Goal: Ask a question

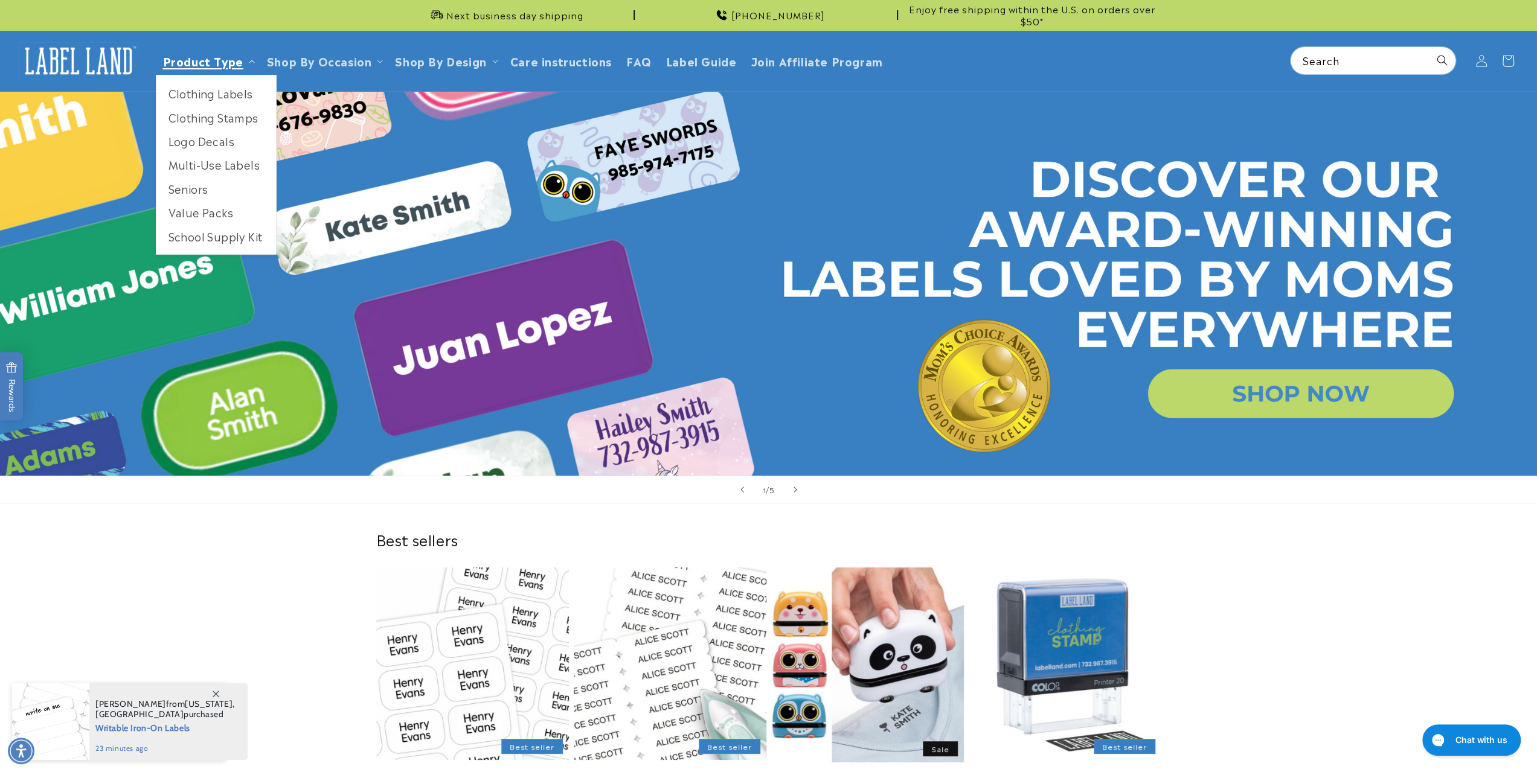
click at [205, 61] on link "Product Type" at bounding box center [203, 61] width 80 height 16
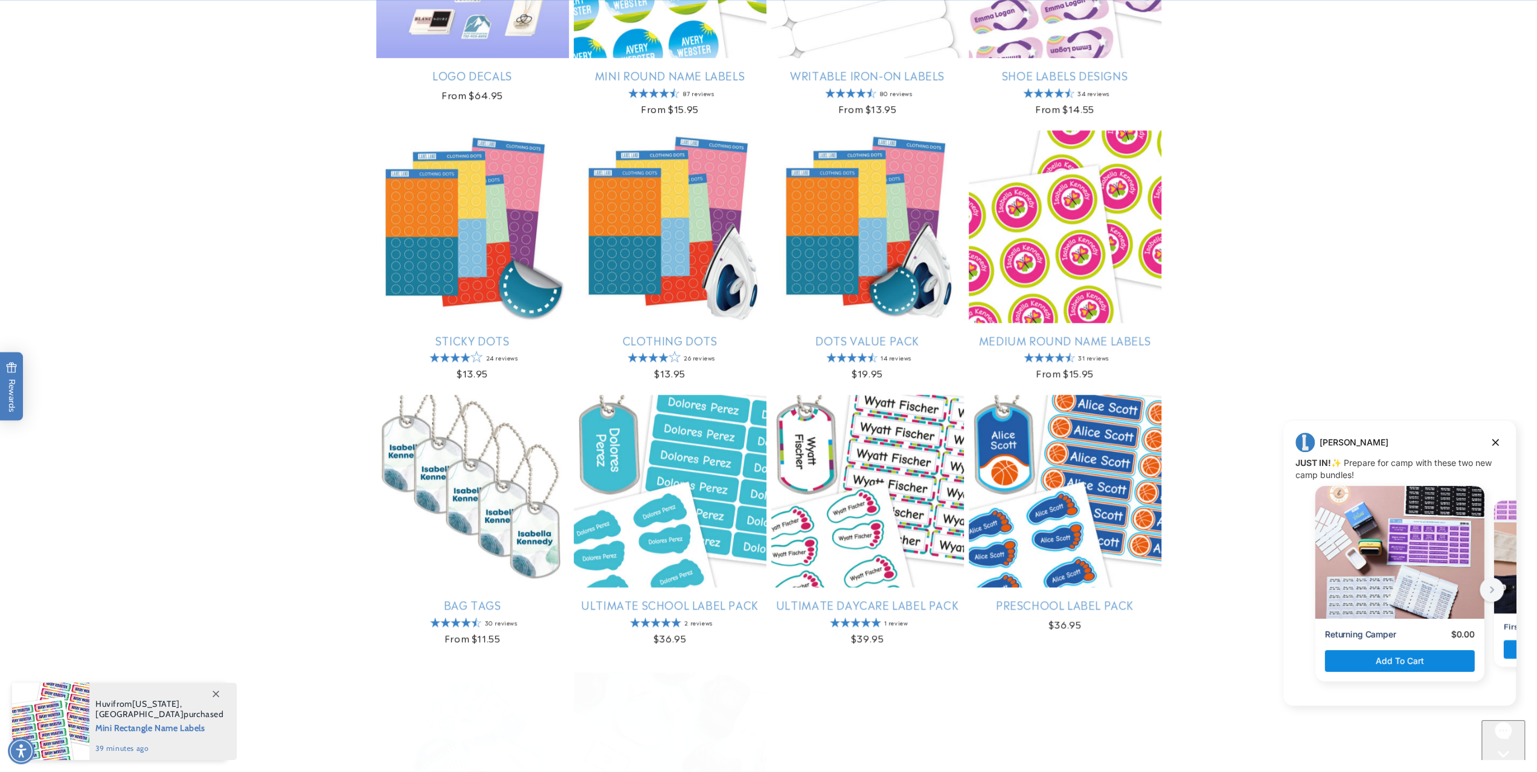
scroll to position [1208, 0]
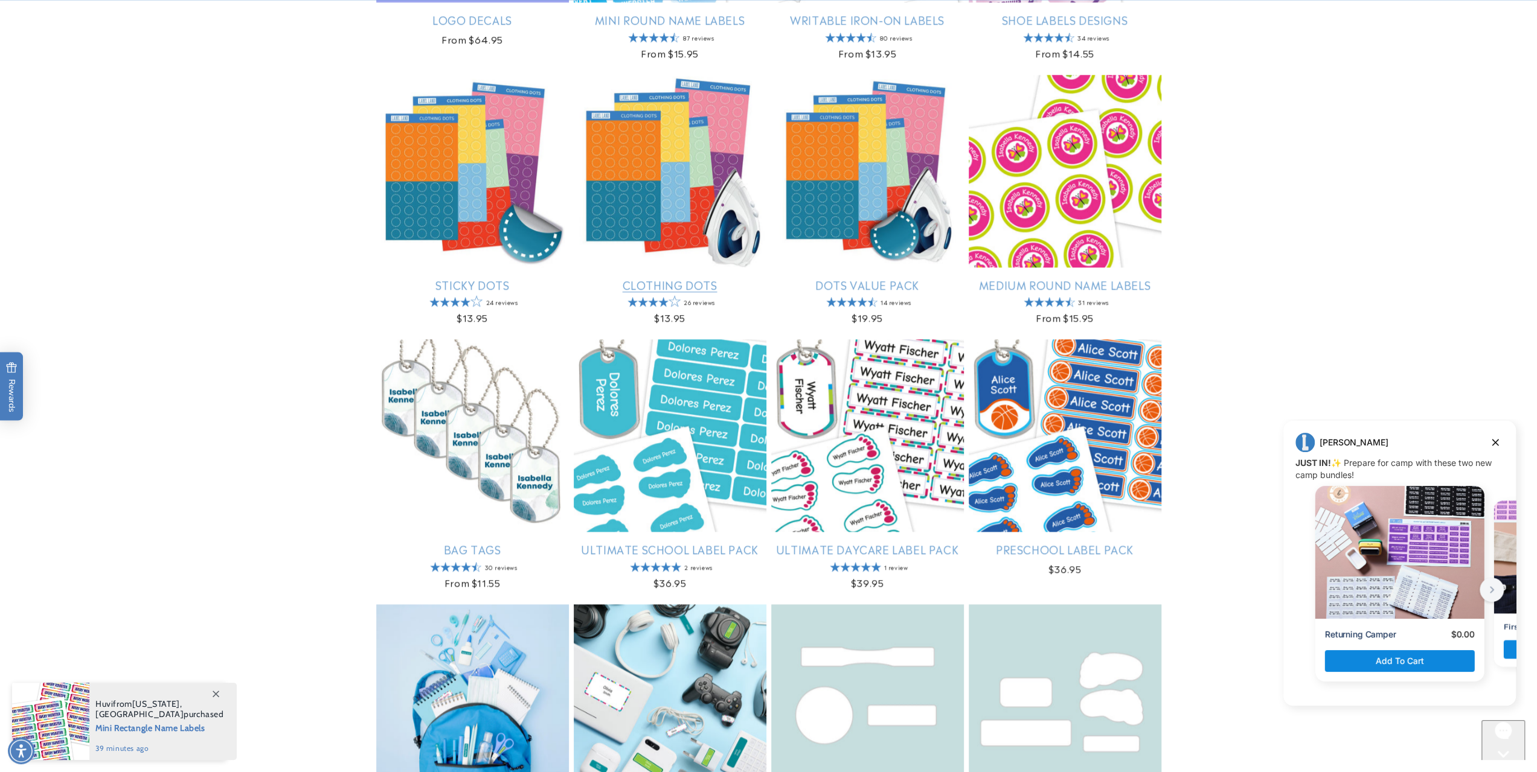
click at [661, 278] on link "Clothing Dots" at bounding box center [670, 285] width 193 height 14
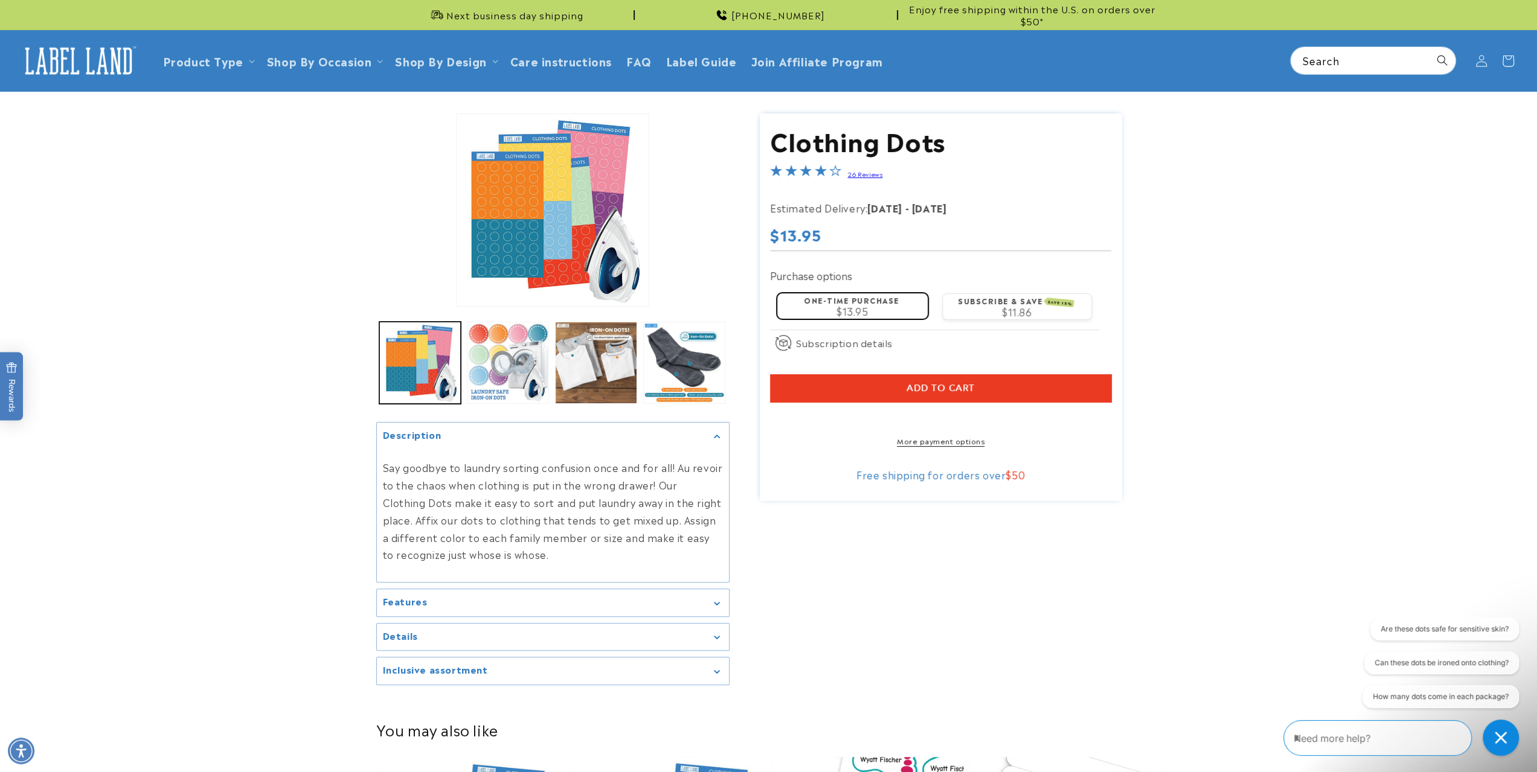
click at [449, 598] on div "Features" at bounding box center [553, 602] width 340 height 9
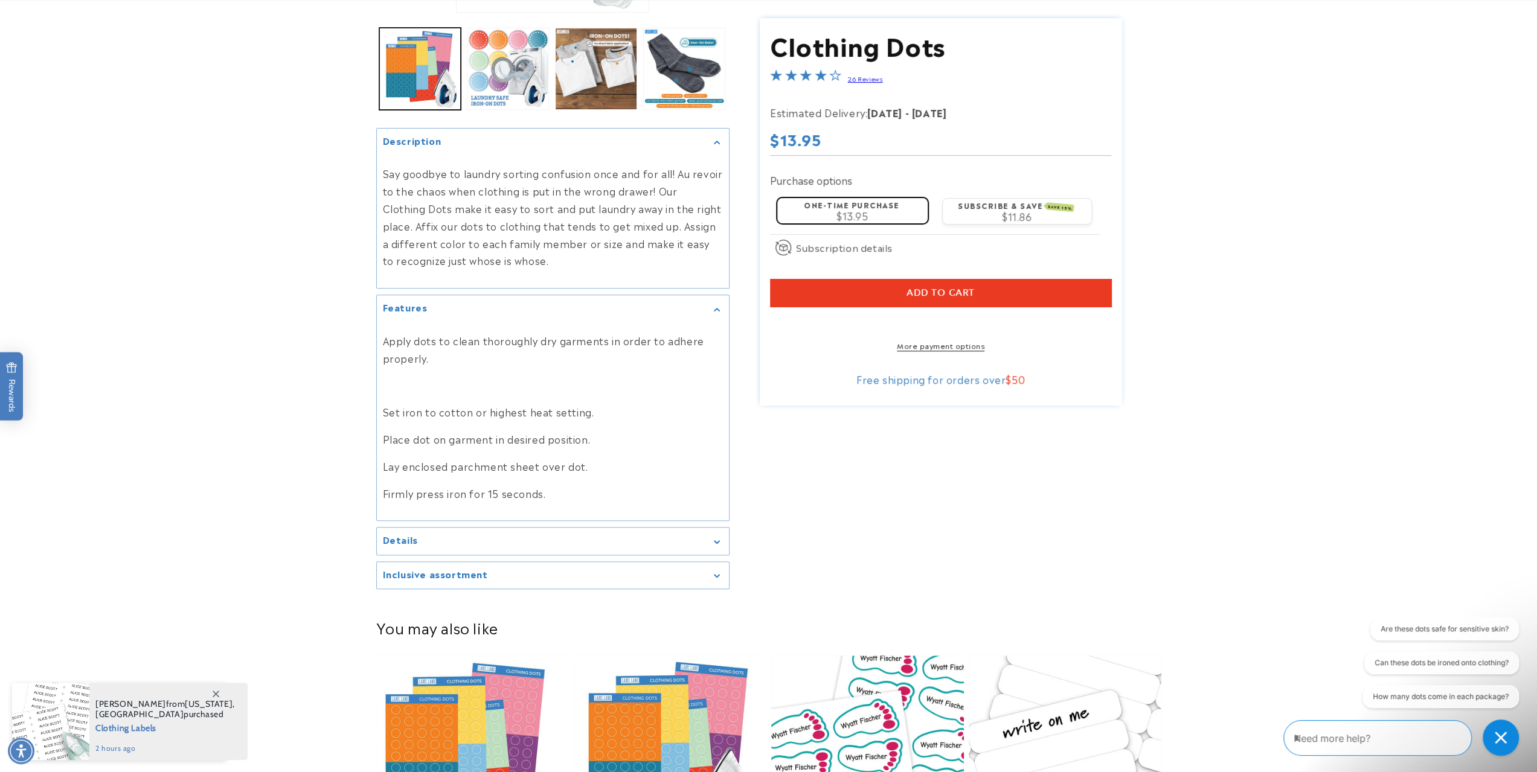
scroll to position [302, 0]
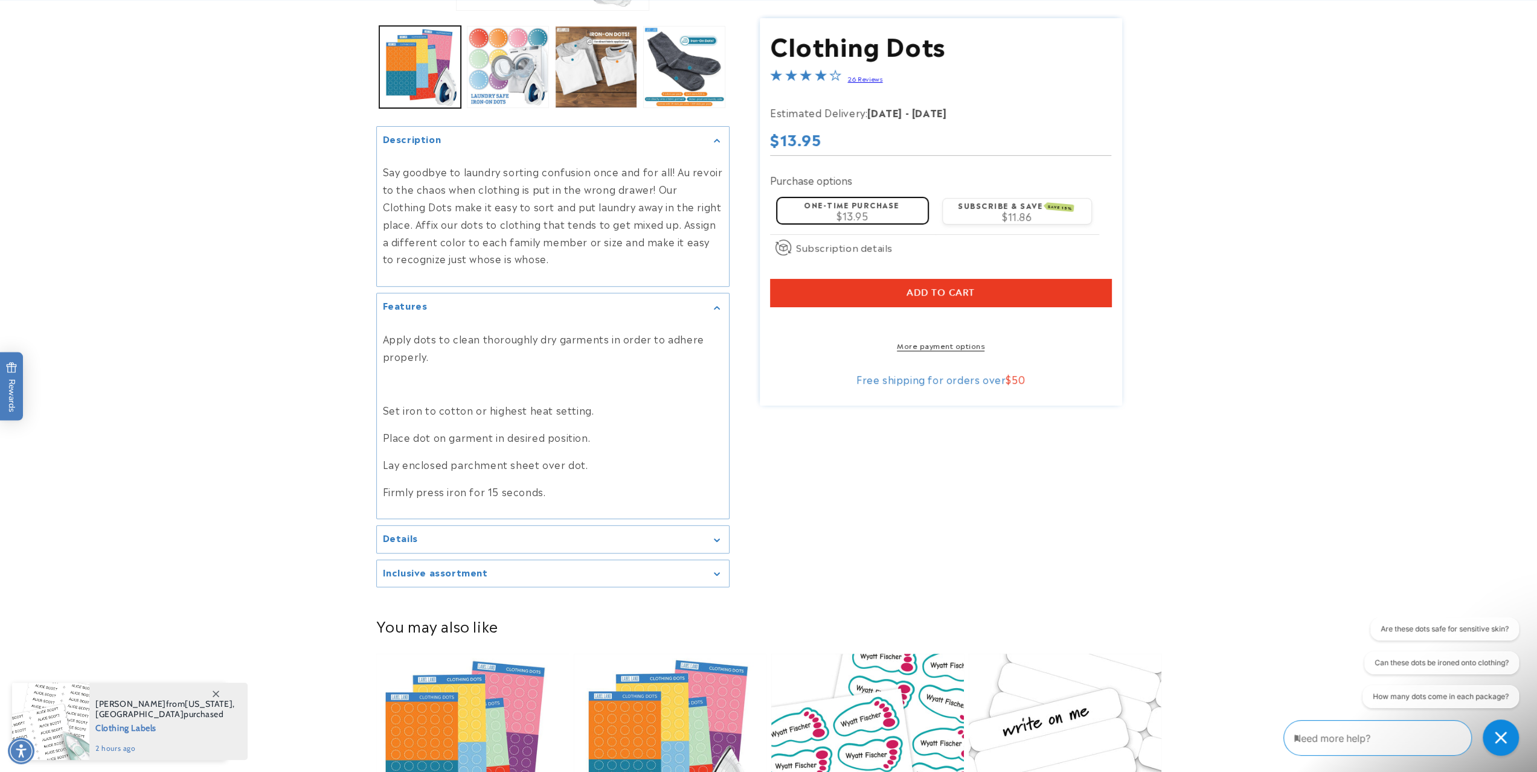
click at [544, 560] on summary "Inclusive assortment" at bounding box center [553, 573] width 352 height 27
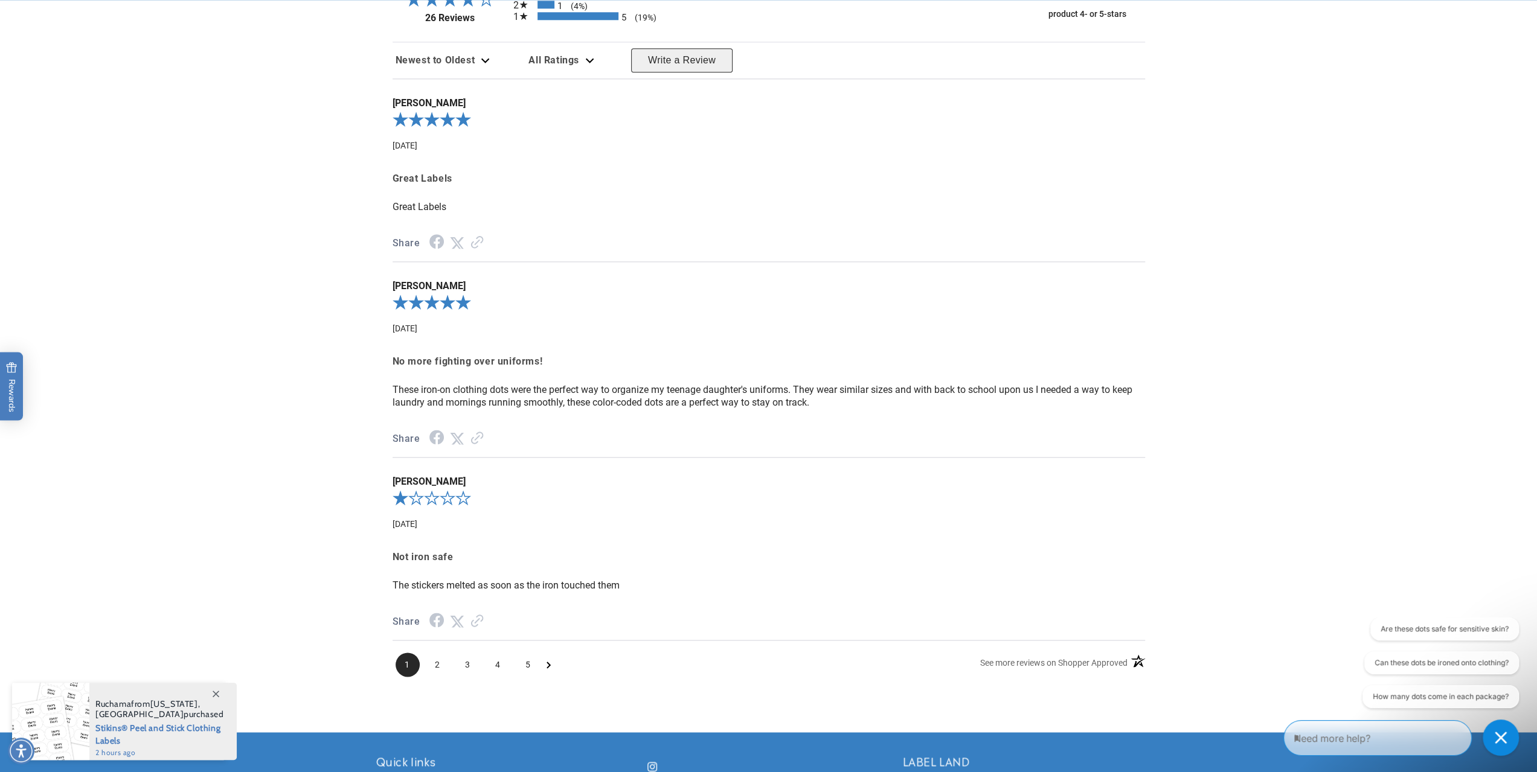
scroll to position [1449, 0]
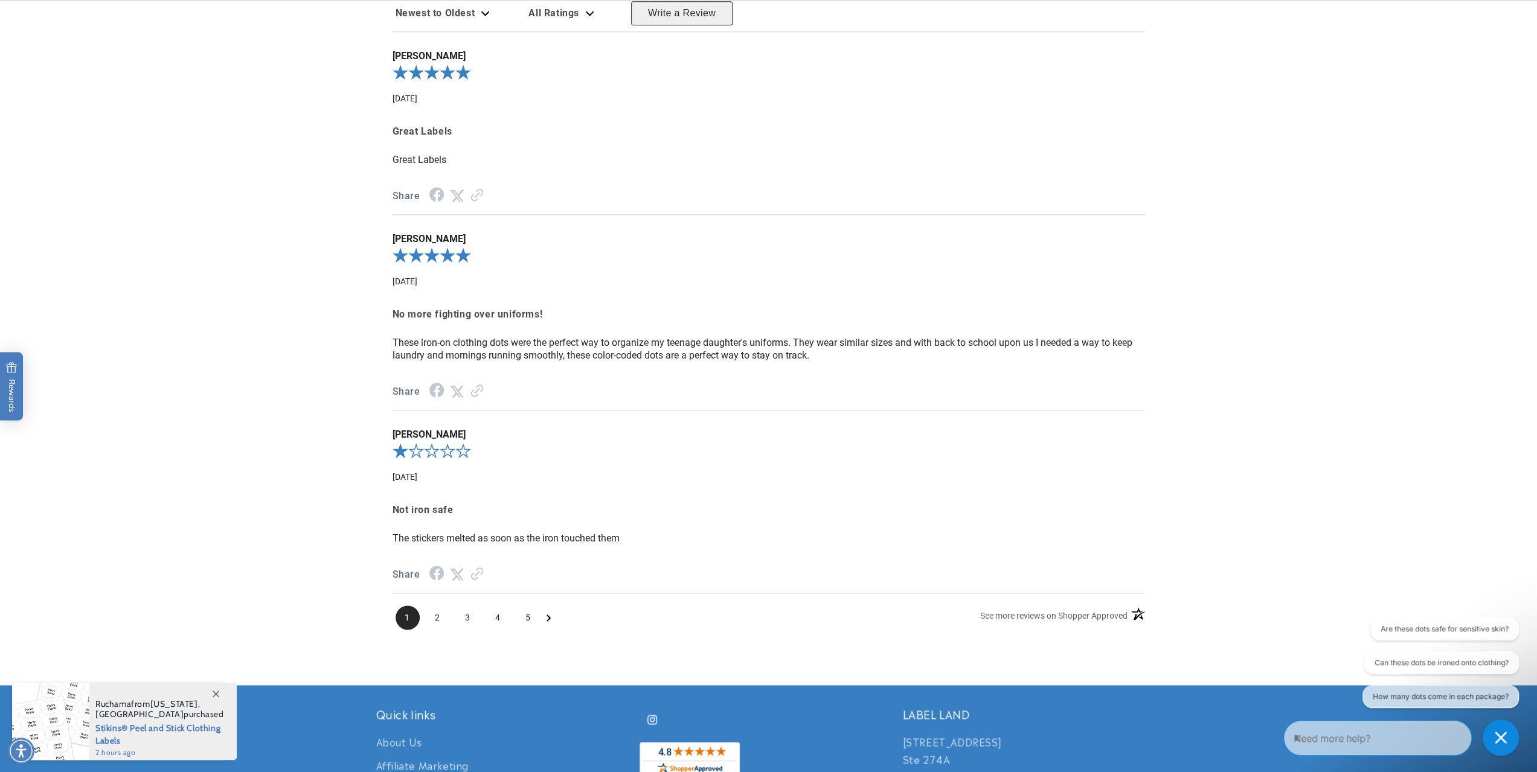
drag, startPoint x: 1306, startPoint y: 739, endPoint x: 1303, endPoint y: 733, distance: 6.5
click at [1304, 736] on textarea "Type your message here" at bounding box center [1368, 738] width 148 height 14
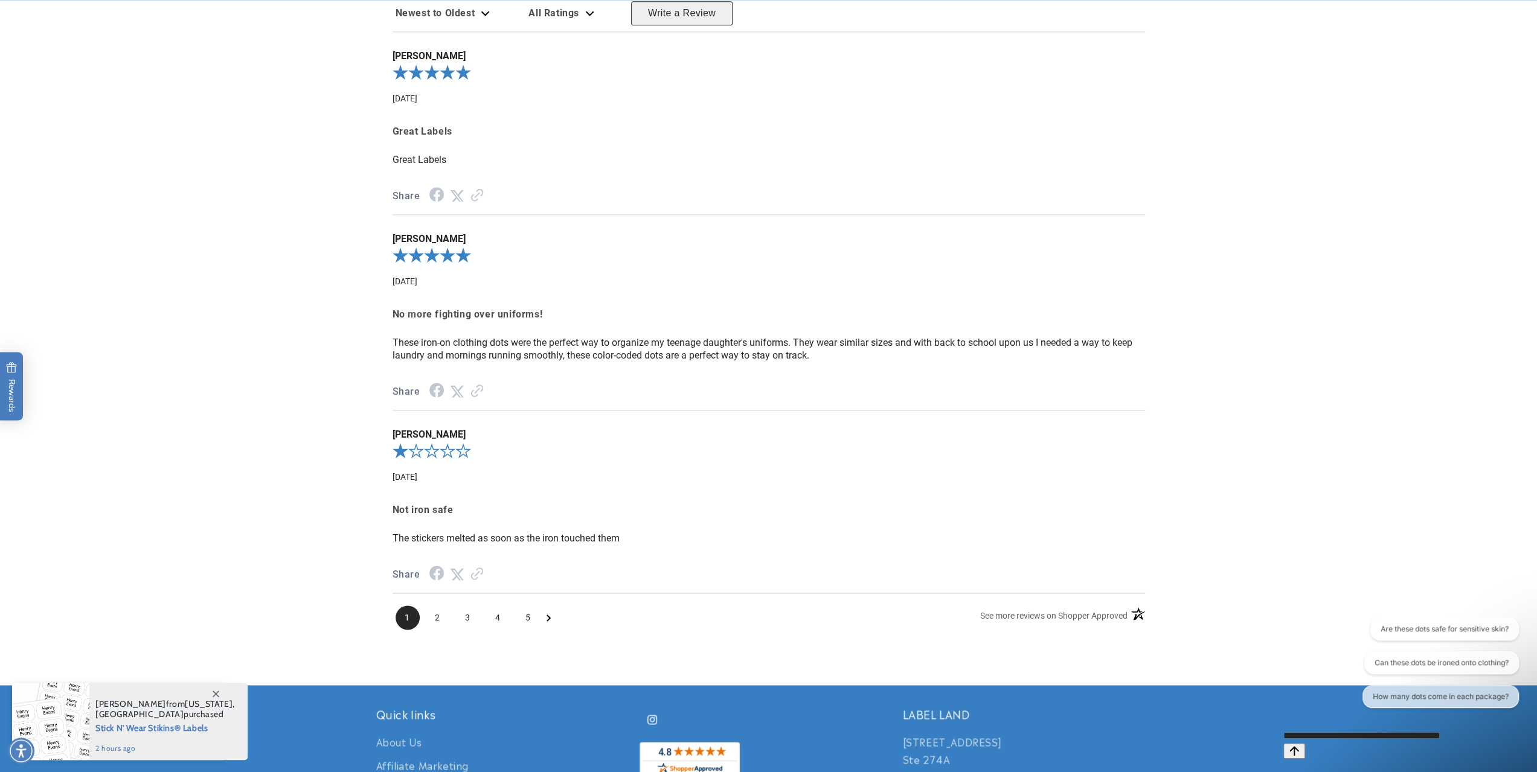
type textarea "**********"
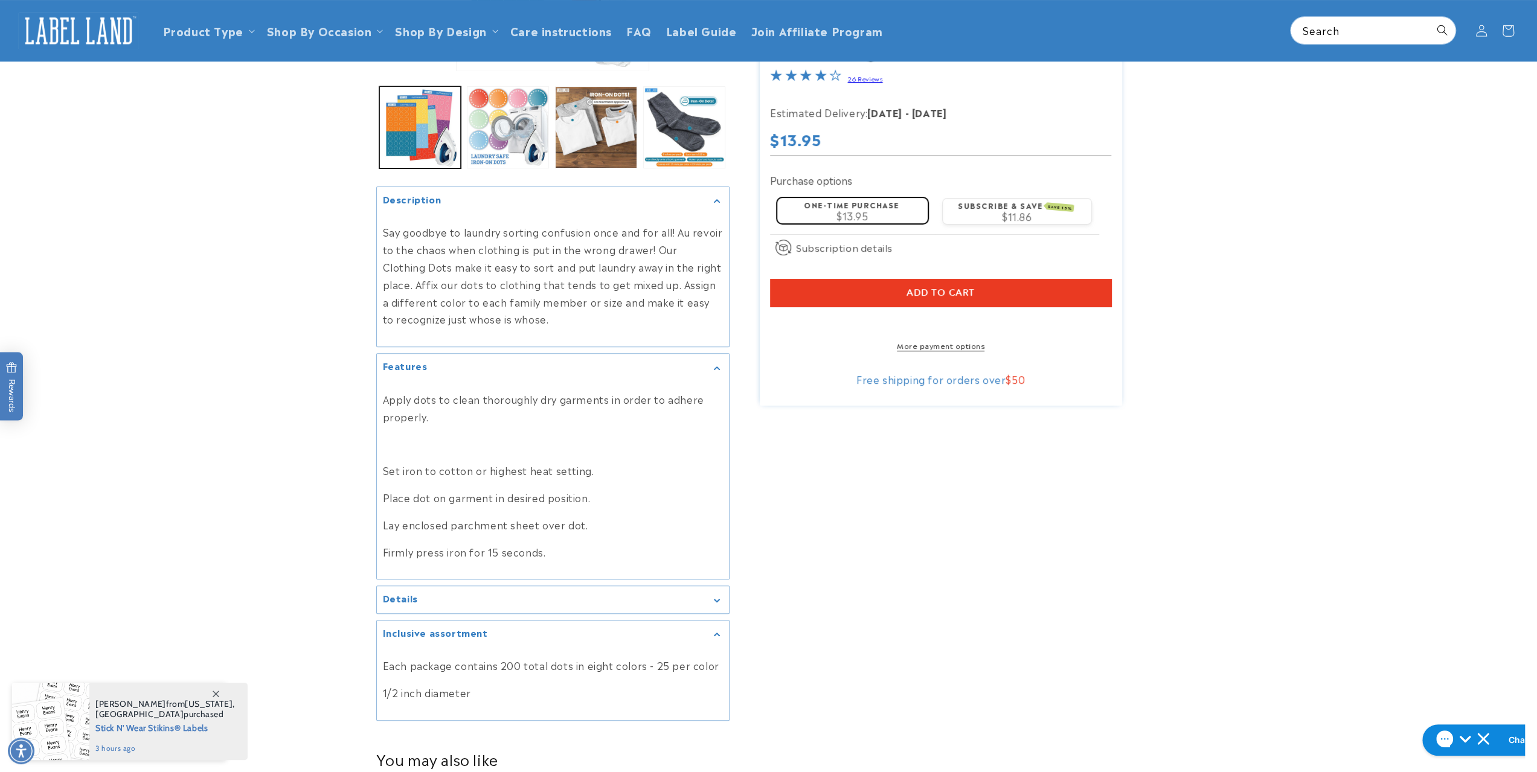
scroll to position [0, 0]
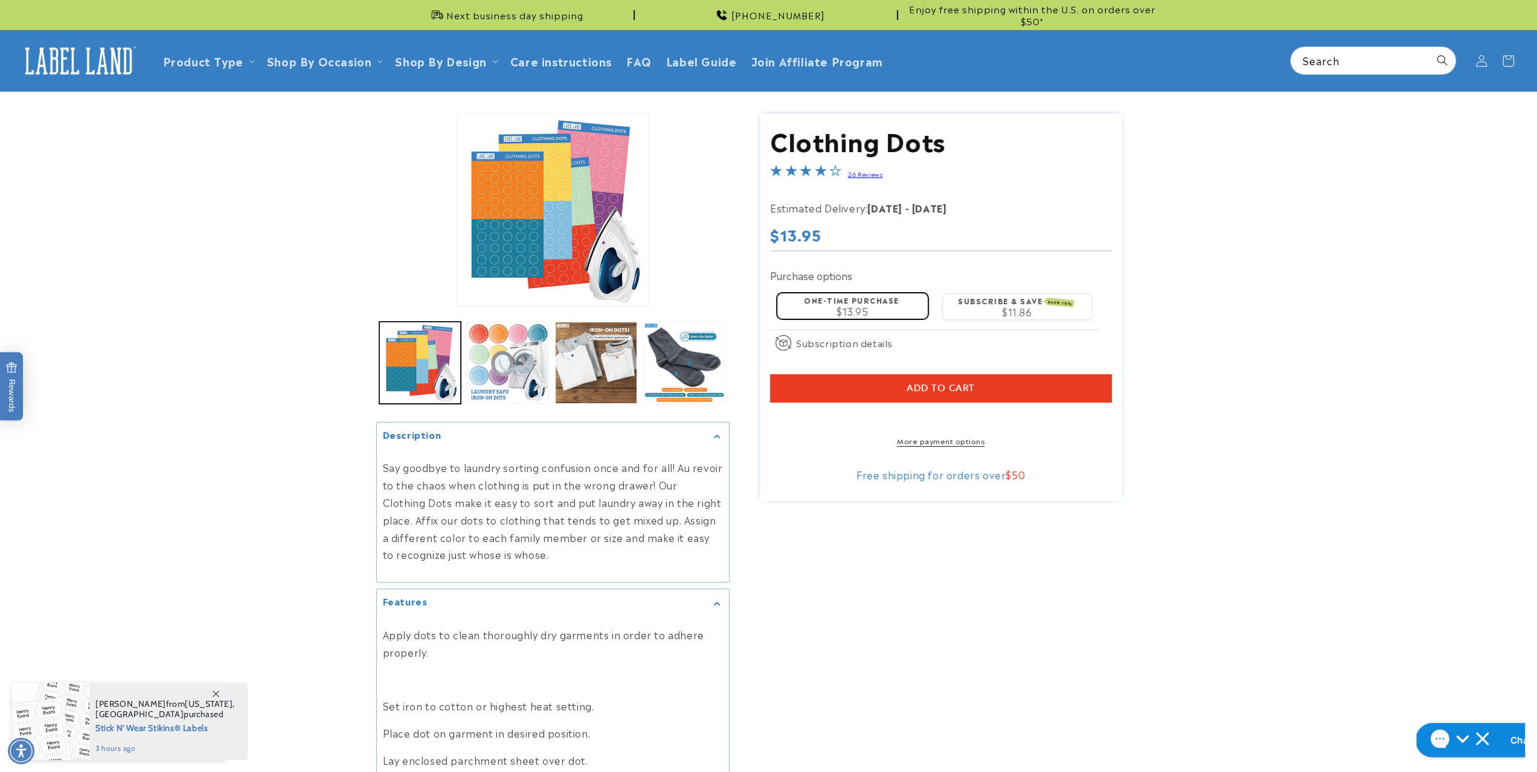
click at [1510, 743] on h1 "Chat with us" at bounding box center [1538, 740] width 57 height 13
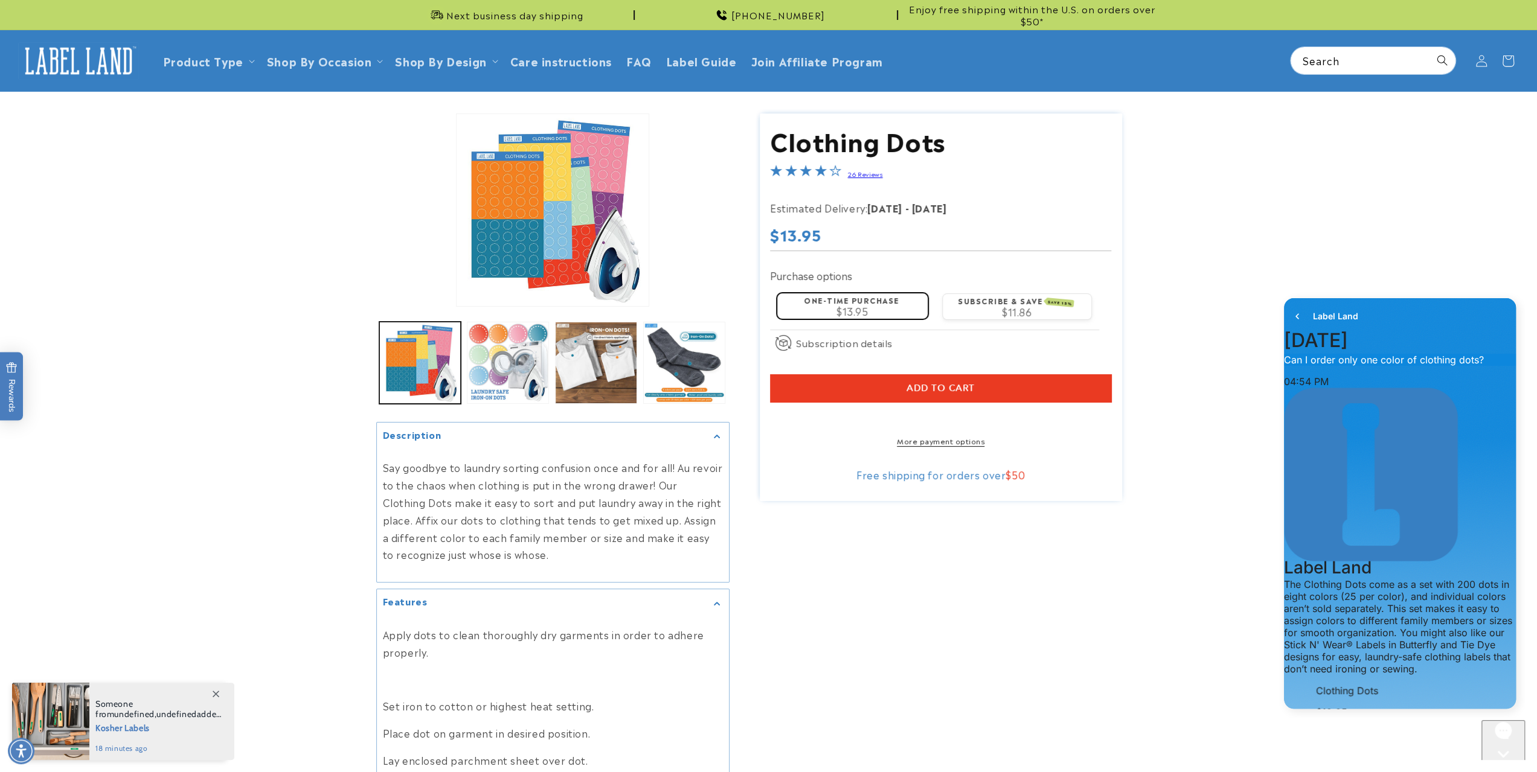
click at [1350, 60] on header "Product Type Product Type Clothing Labels Clothing Stamps Logo Decals Multi-Use…" at bounding box center [768, 60] width 1537 height 61
click at [1350, 60] on input "Search" at bounding box center [1373, 60] width 165 height 27
type input "**********"
click at [1429, 47] on button "Search" at bounding box center [1442, 60] width 27 height 27
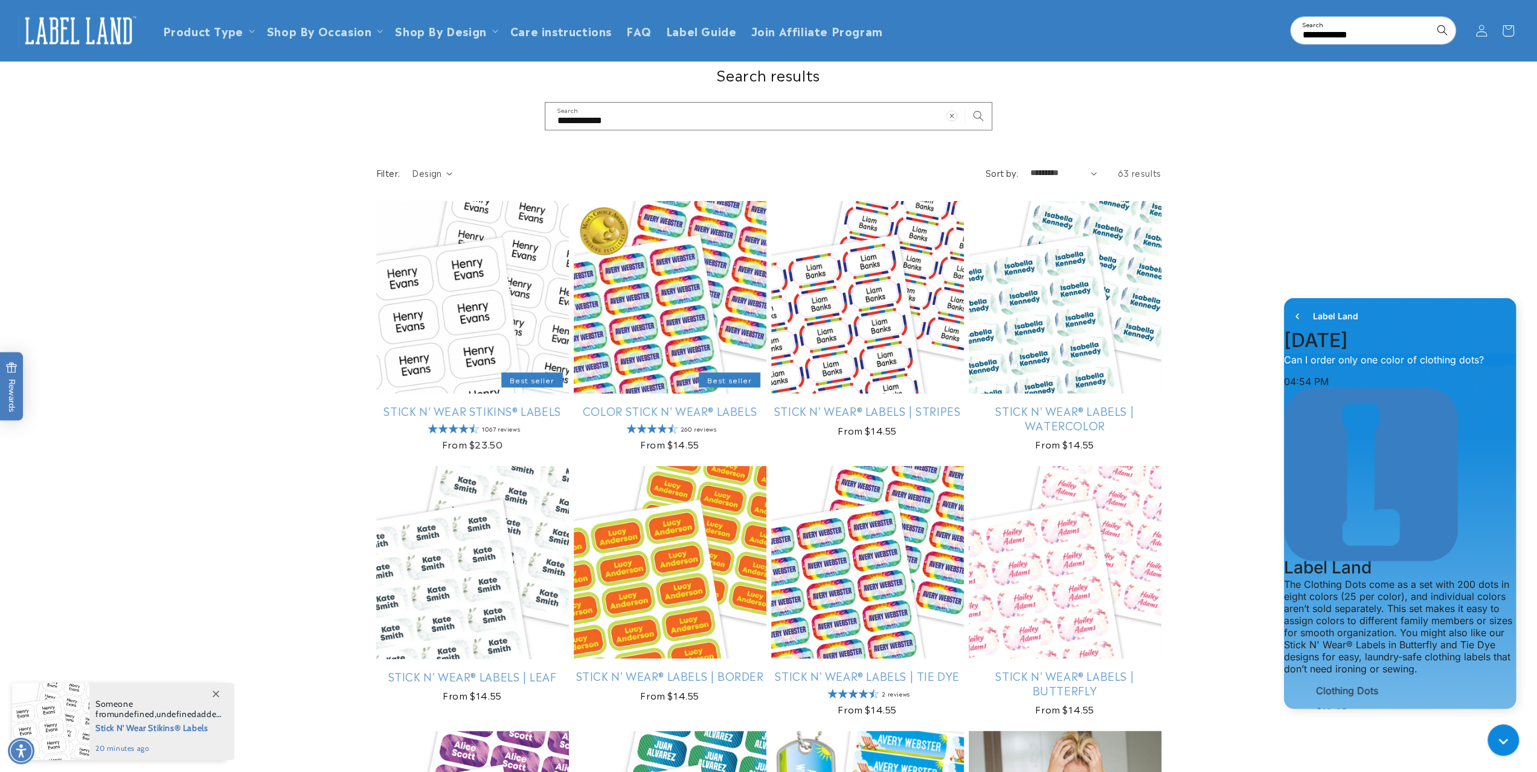
scroll to position [28, 0]
click at [669, 404] on link "Color Stick N' Wear® Labels" at bounding box center [670, 411] width 193 height 14
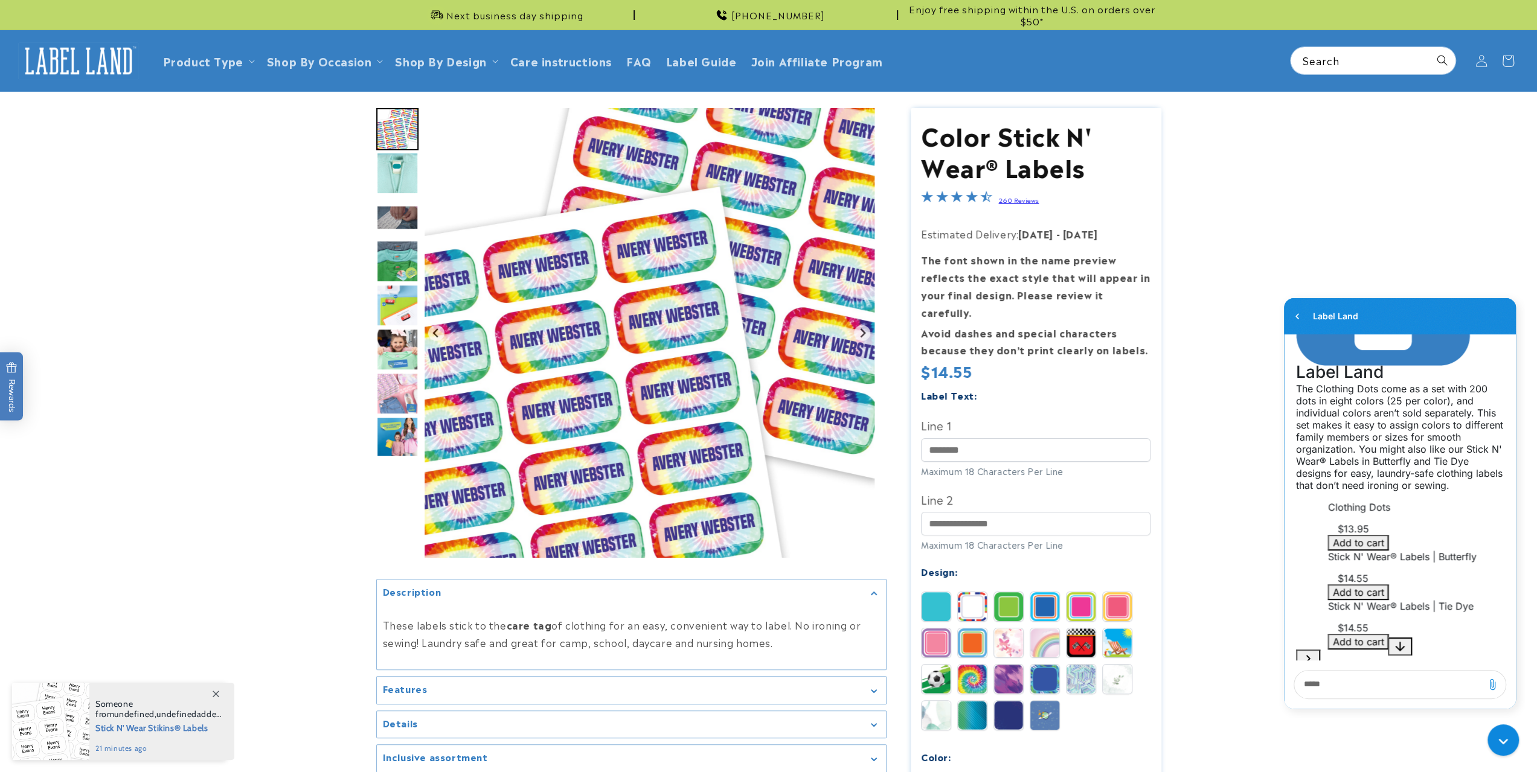
scroll to position [209, 0]
click at [1071, 597] on img at bounding box center [1080, 606] width 29 height 29
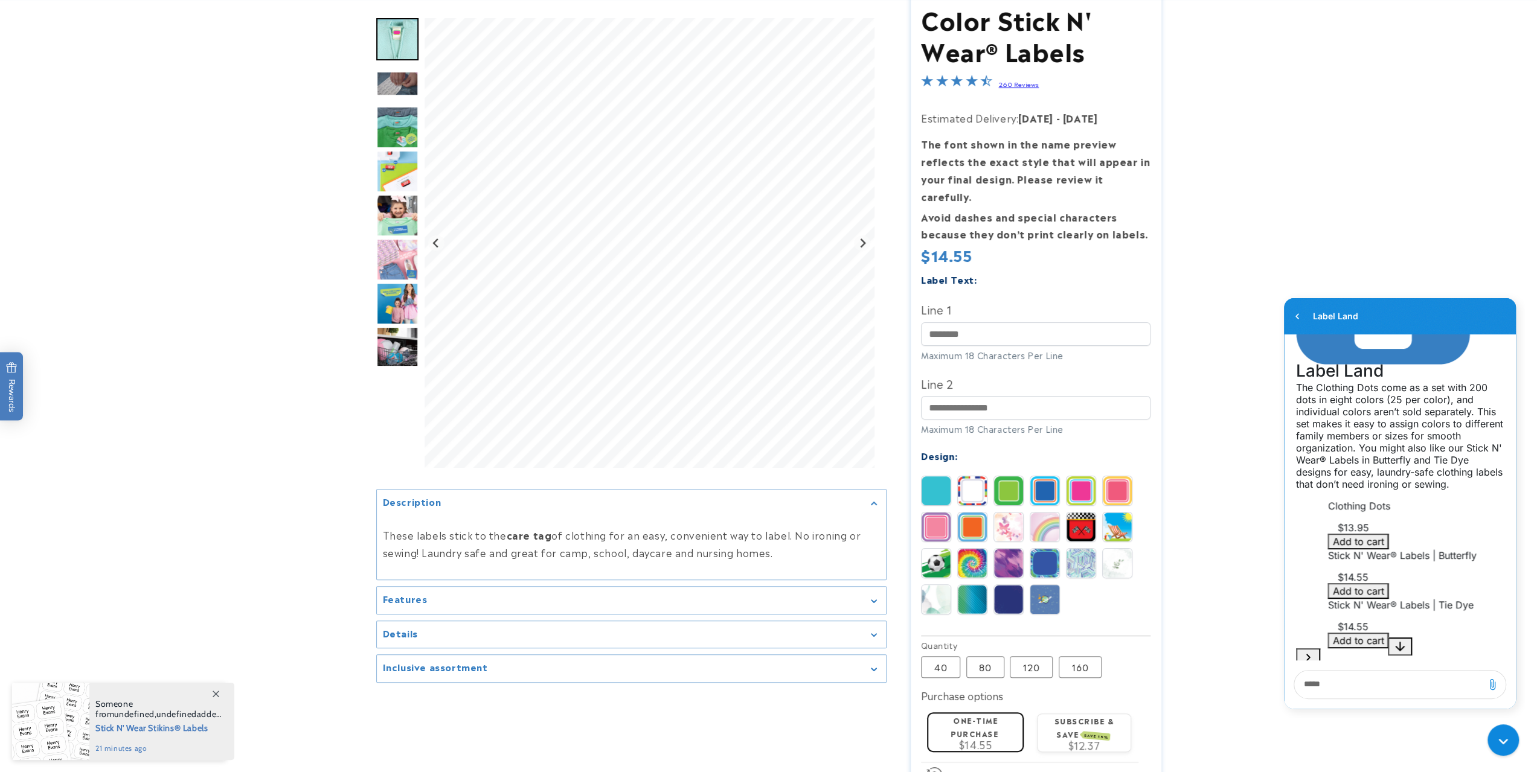
scroll to position [181, 0]
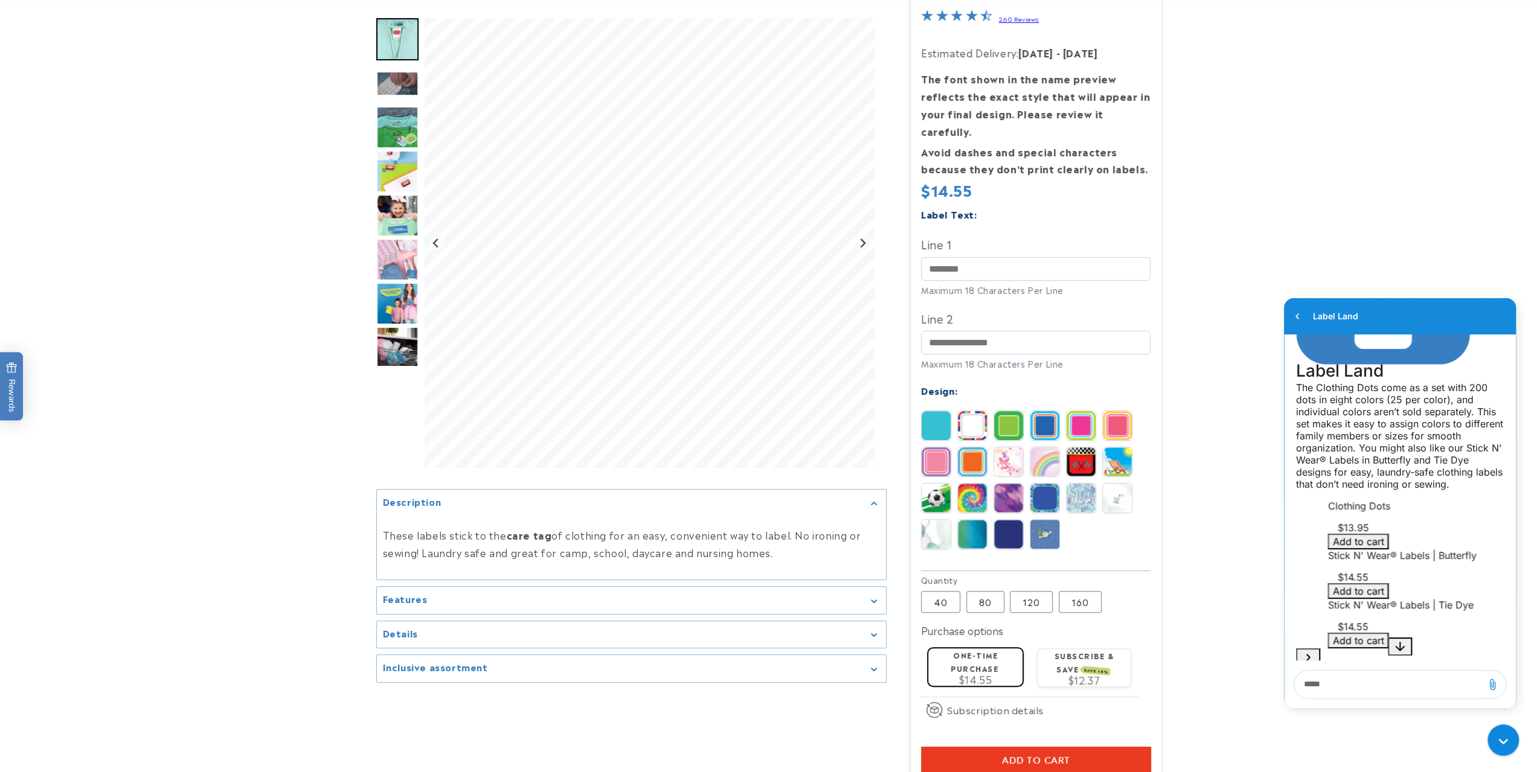
click at [610, 592] on summary "Features" at bounding box center [631, 600] width 509 height 27
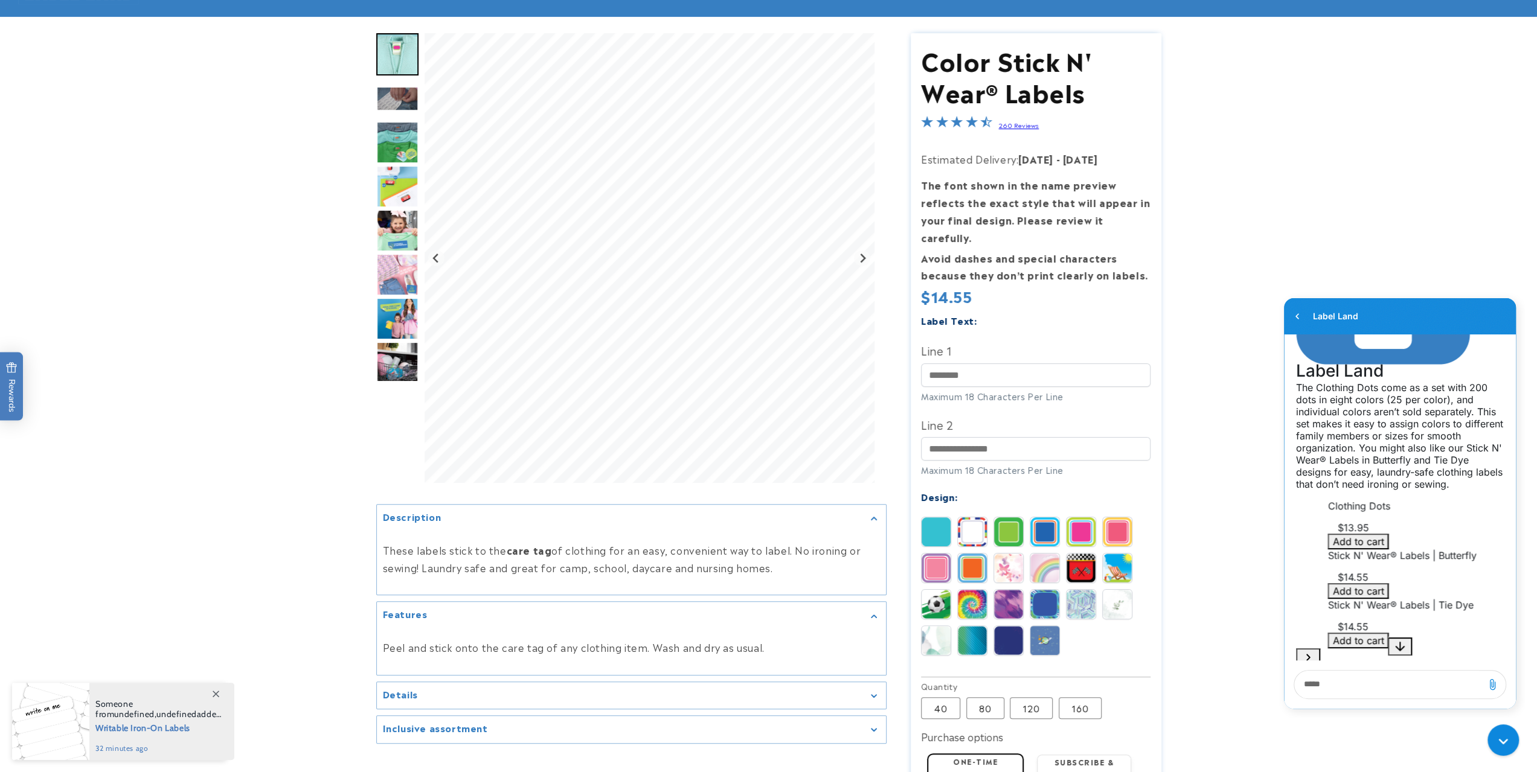
scroll to position [0, 0]
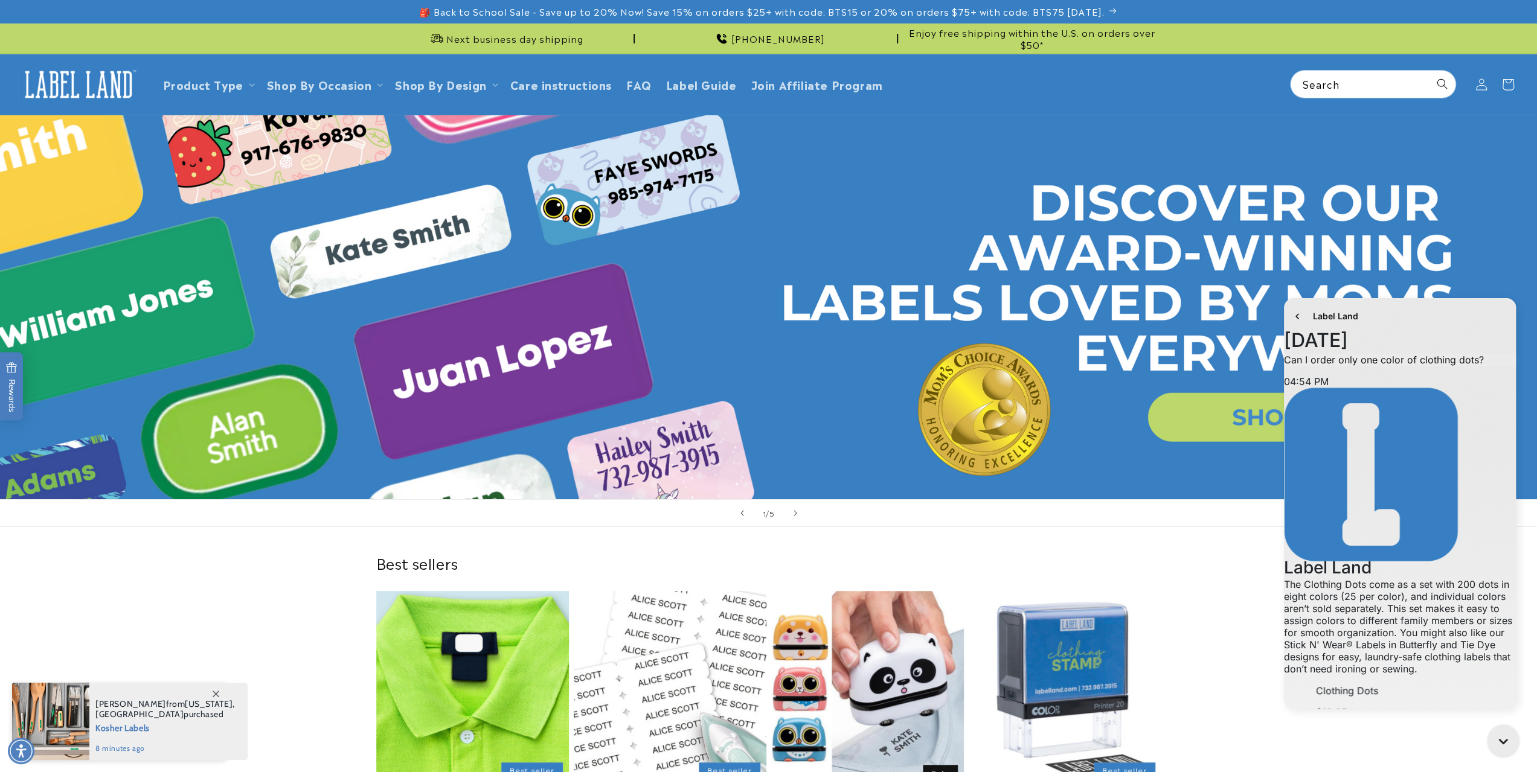
scroll to position [209, 0]
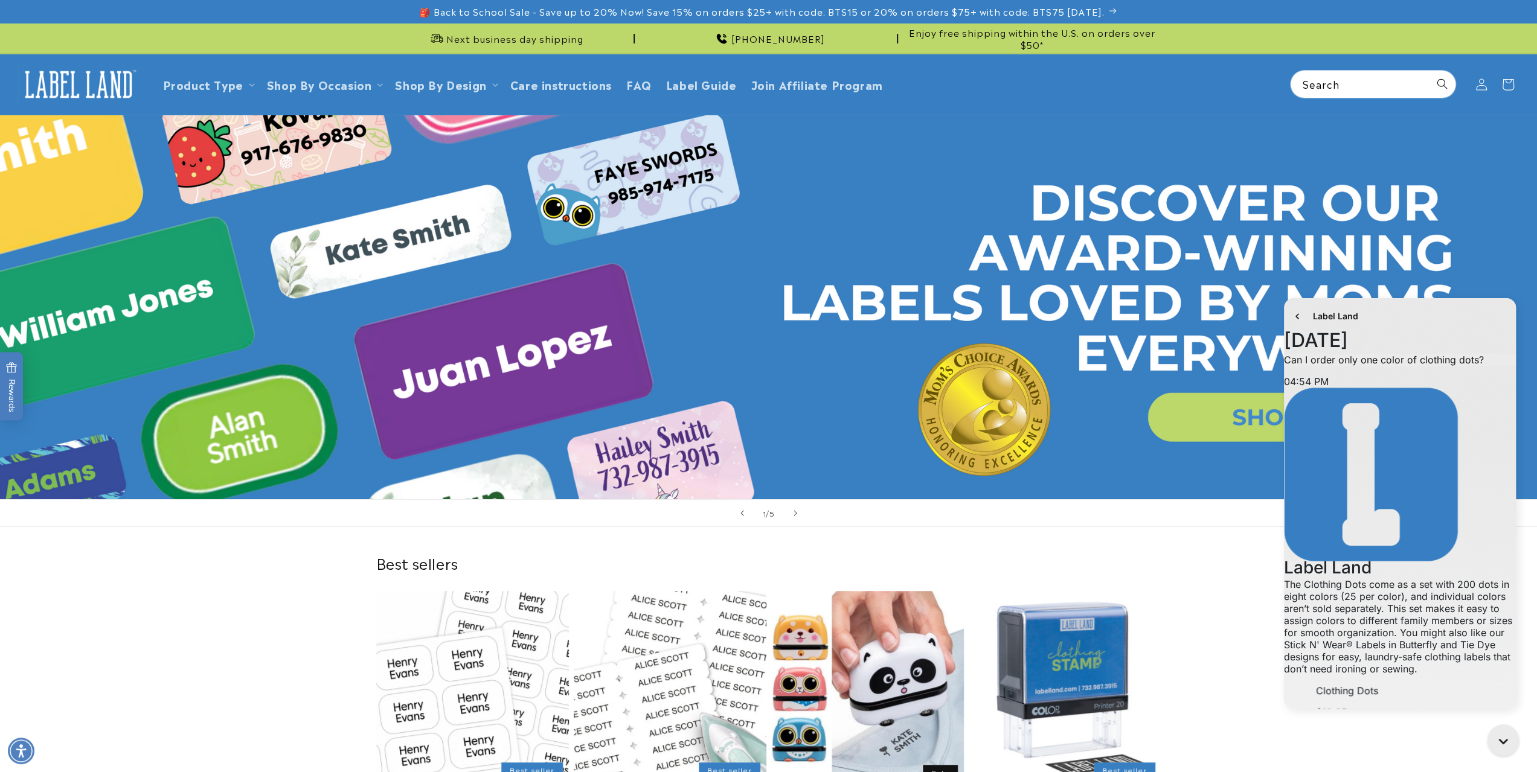
click at [1355, 685] on div "Conversation messages" at bounding box center [1400, 685] width 169 height 0
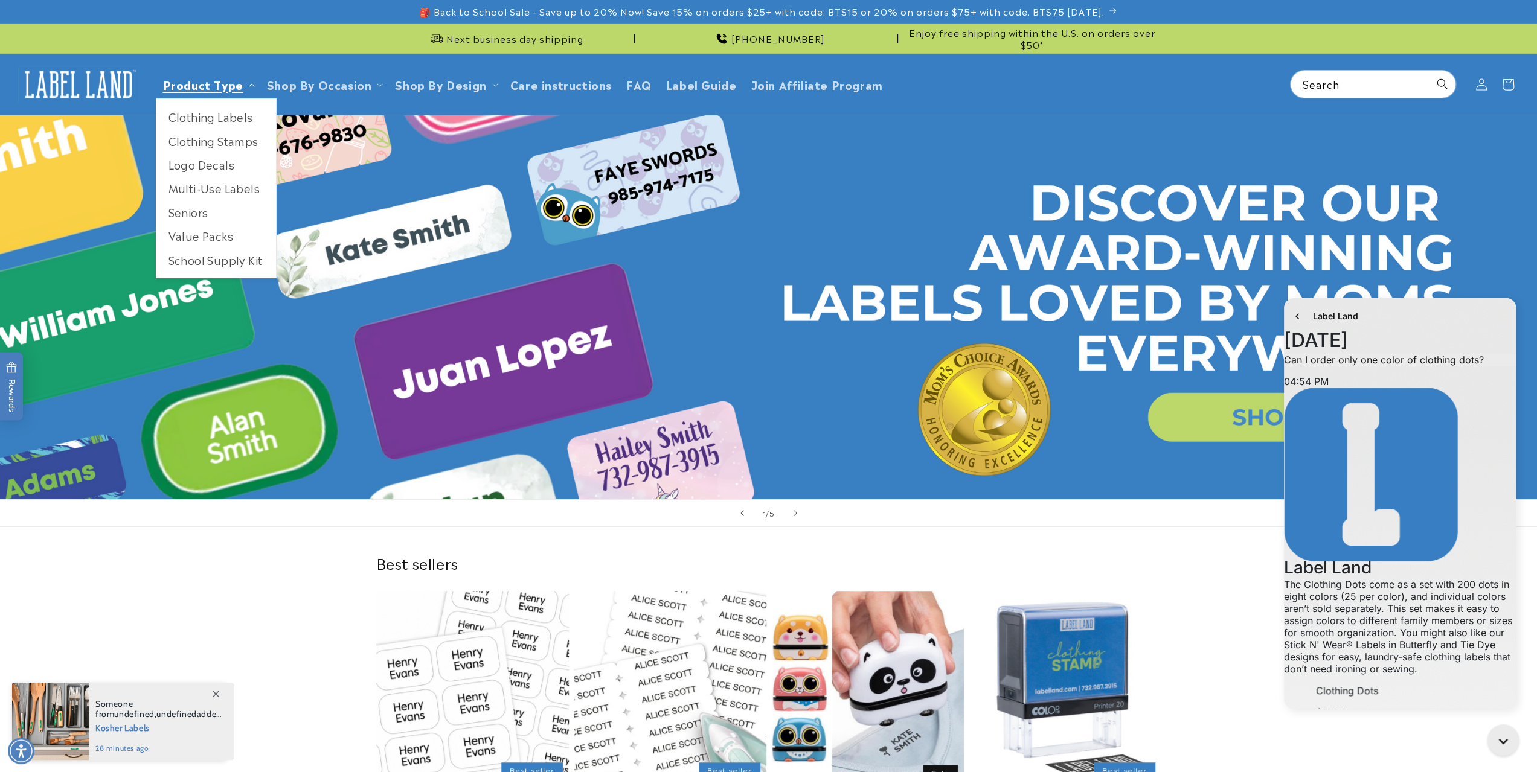
click at [202, 85] on header "Product Type Product Type Clothing Labels Clothing Stamps Logo Decals Multi-Use…" at bounding box center [768, 84] width 1537 height 61
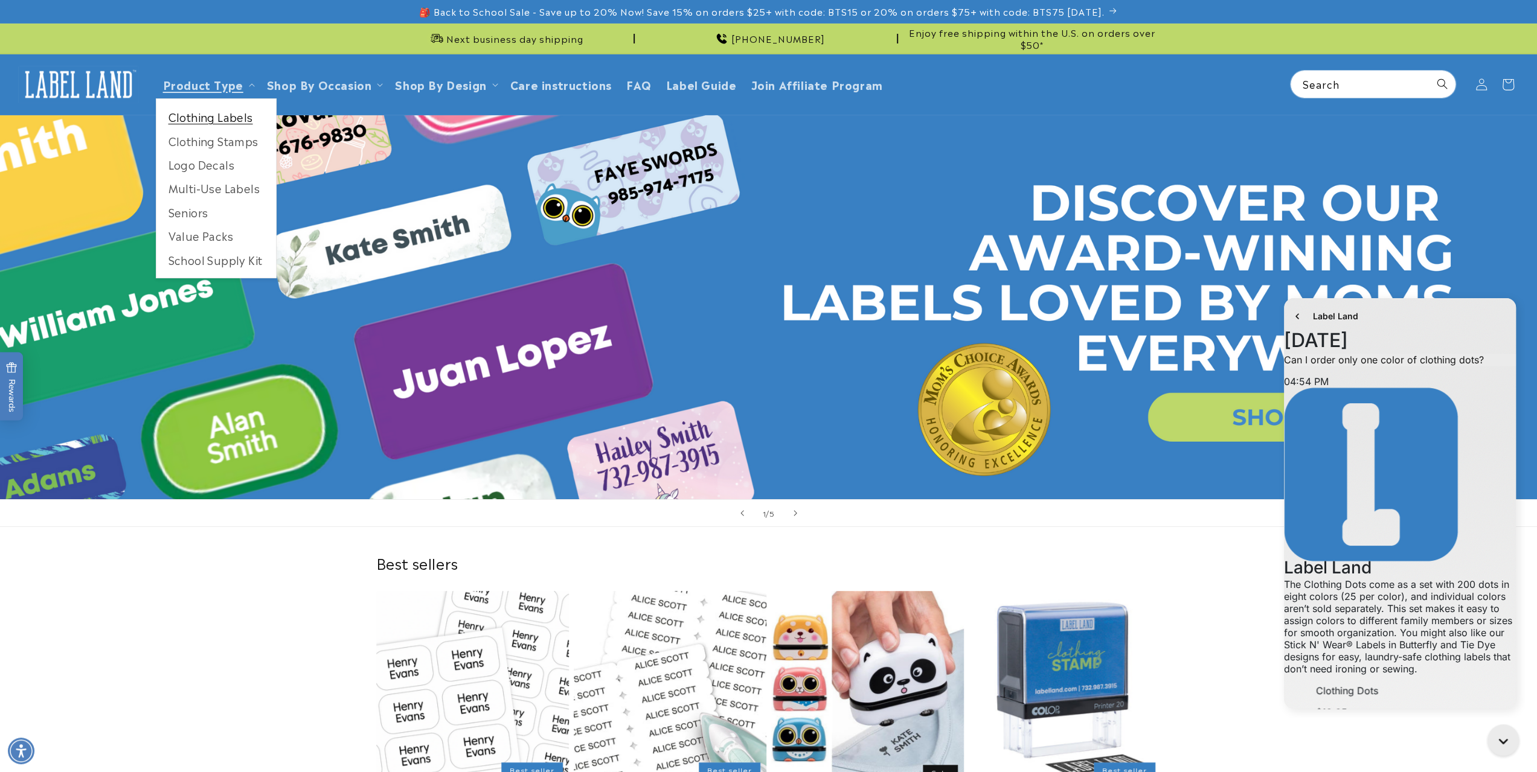
click at [187, 112] on link "Clothing Labels" at bounding box center [216, 117] width 120 height 24
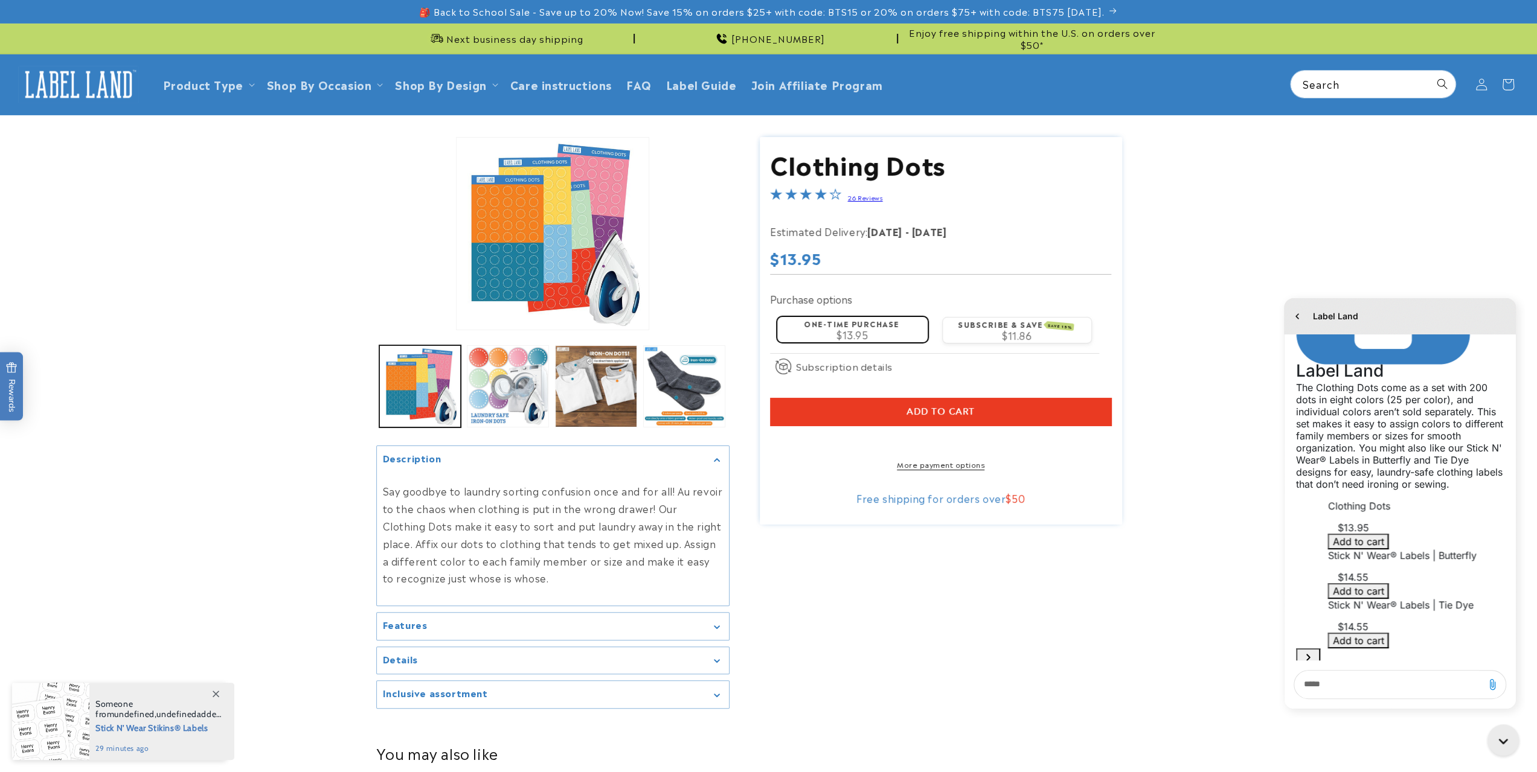
scroll to position [209, 0]
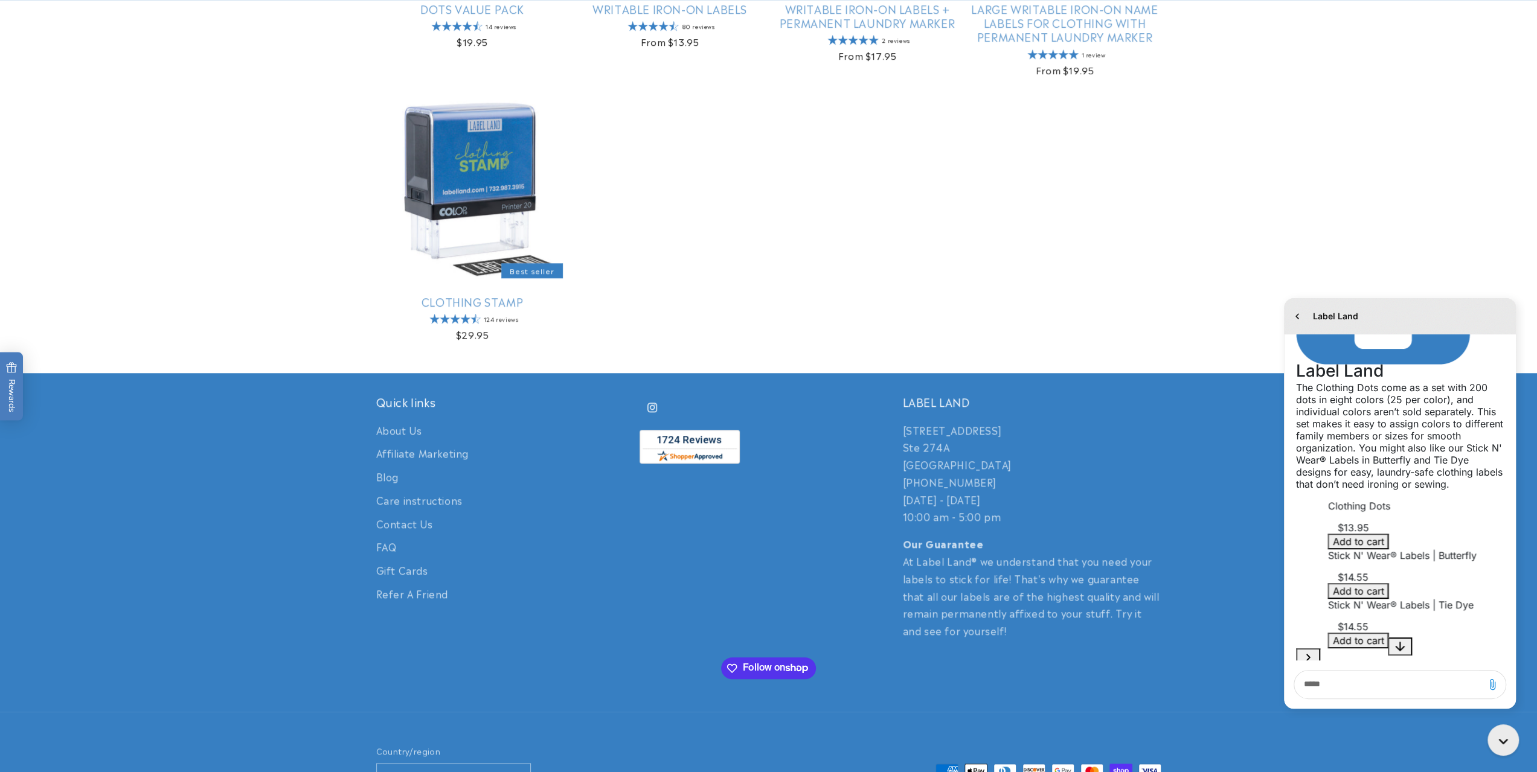
scroll to position [1027, 0]
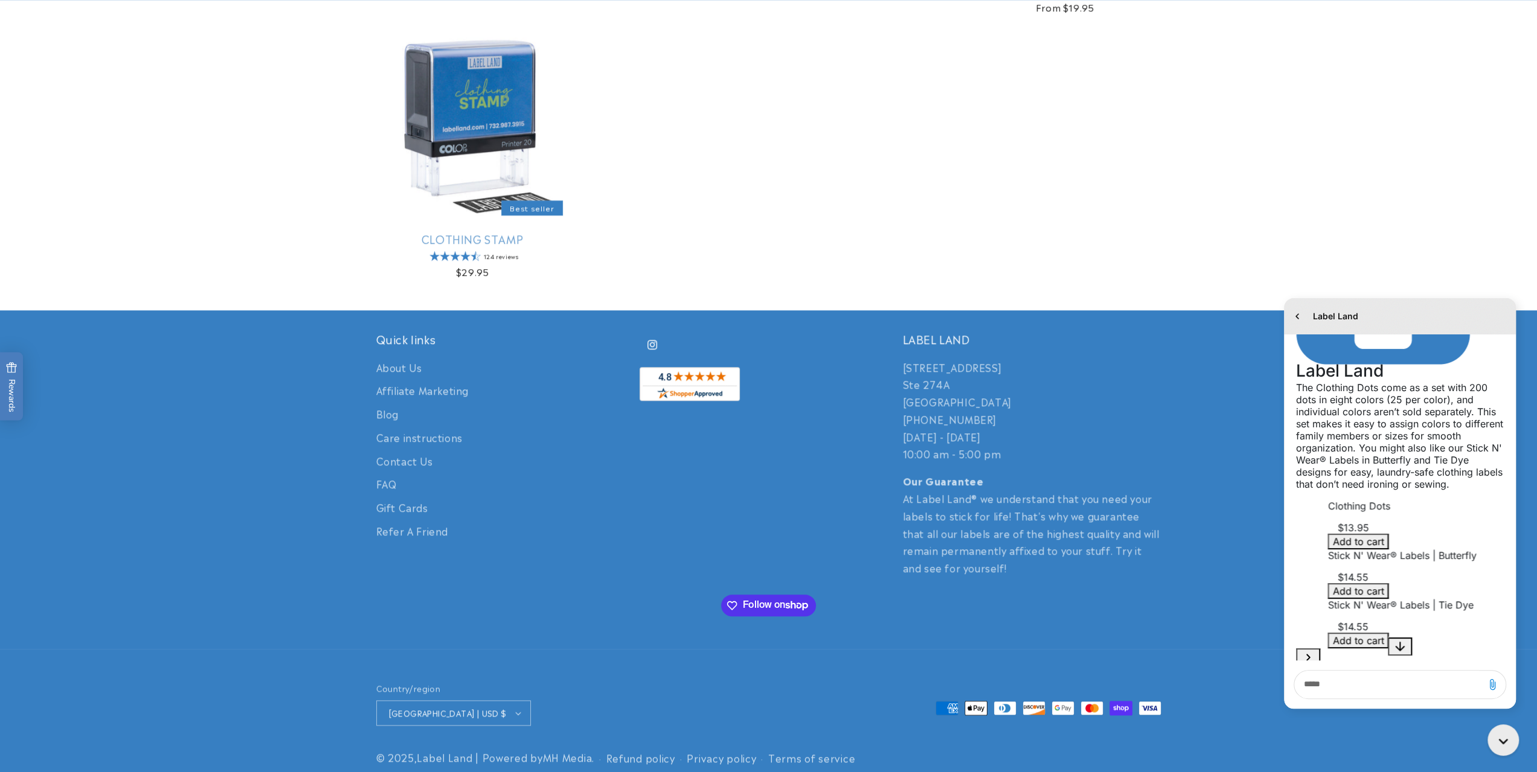
drag, startPoint x: 1399, startPoint y: 690, endPoint x: 1374, endPoint y: 688, distance: 25.5
click at [1393, 692] on textarea "live chat message input" at bounding box center [1389, 685] width 180 height 28
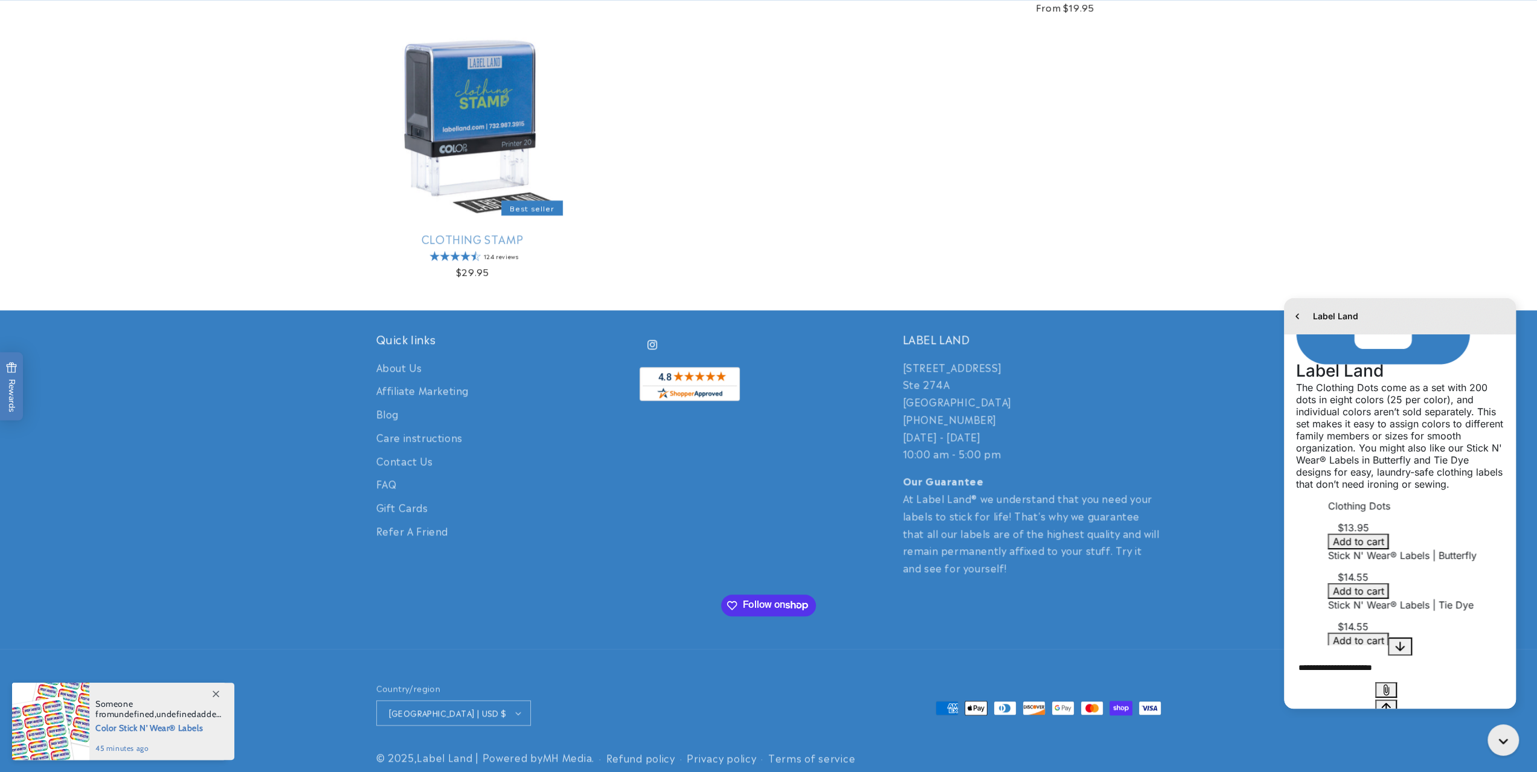
type textarea "**********"
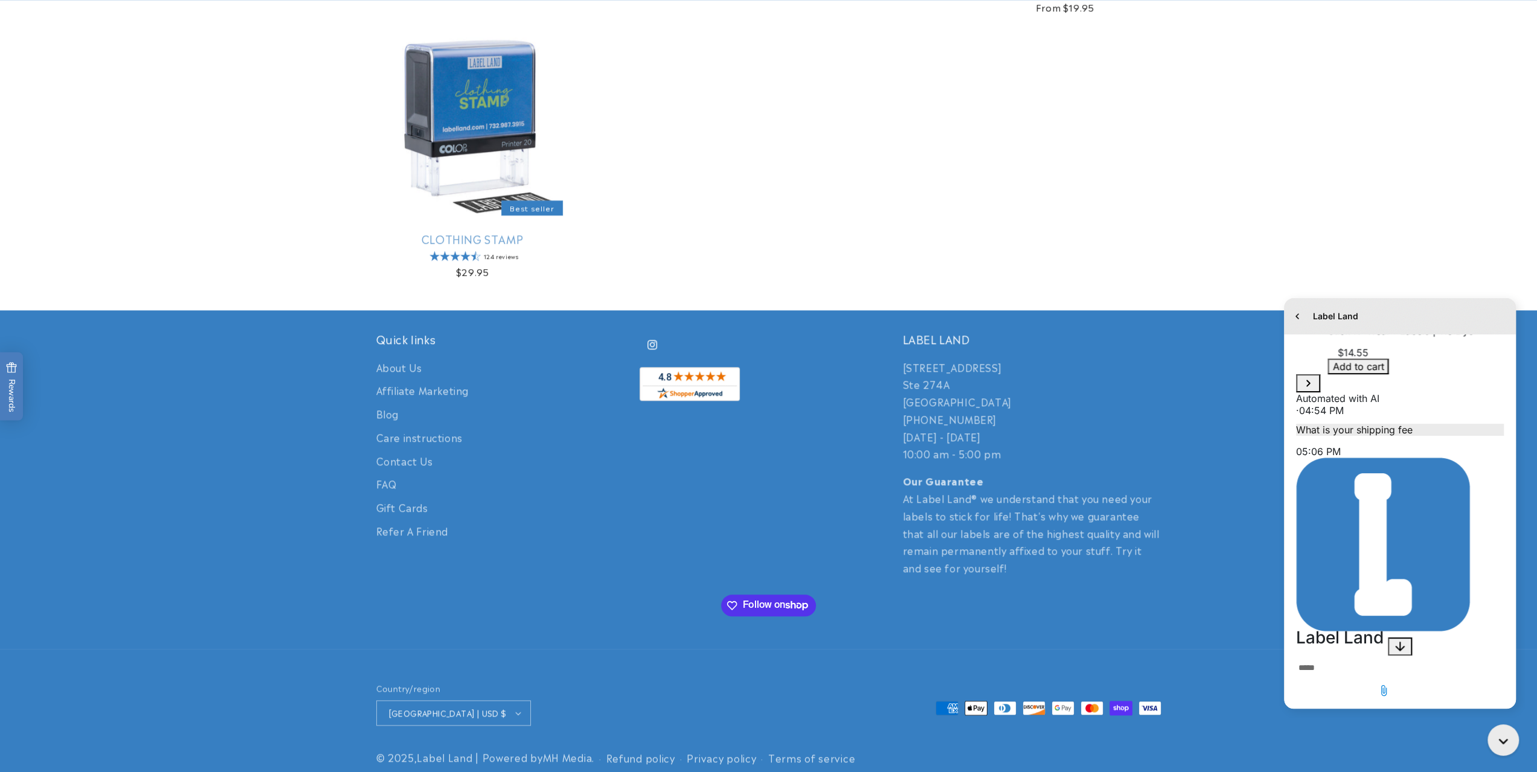
scroll to position [630, 0]
